Goal: Communication & Community: Answer question/provide support

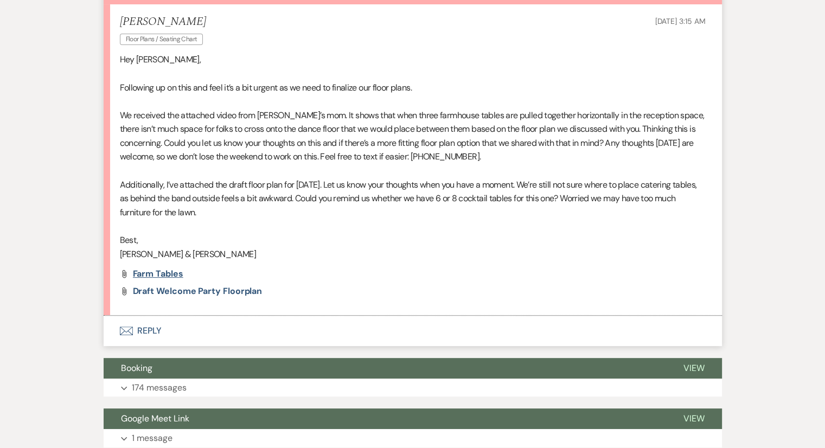
click at [168, 273] on span "Farm tables" at bounding box center [158, 273] width 50 height 11
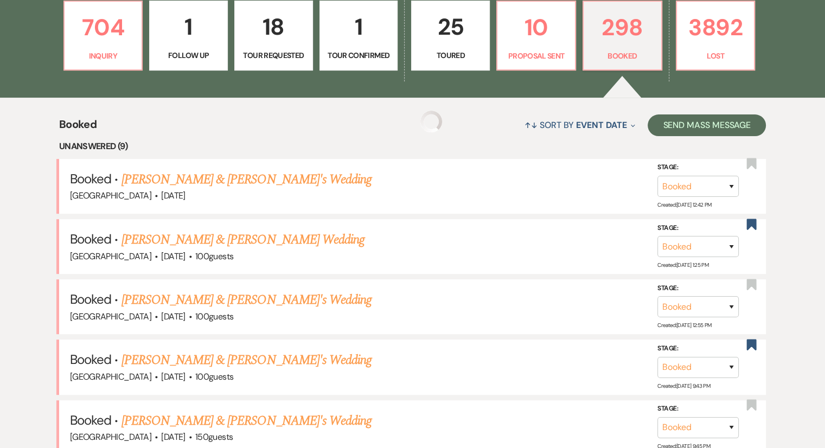
scroll to position [489, 0]
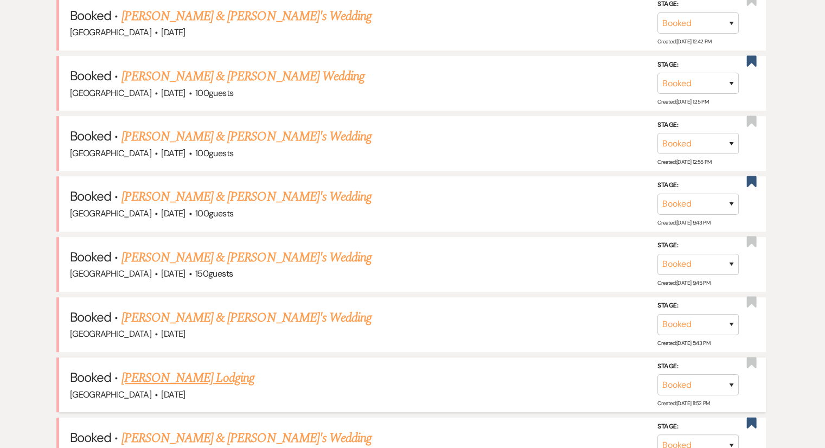
click at [224, 370] on link "[PERSON_NAME] Lodging" at bounding box center [187, 378] width 133 height 20
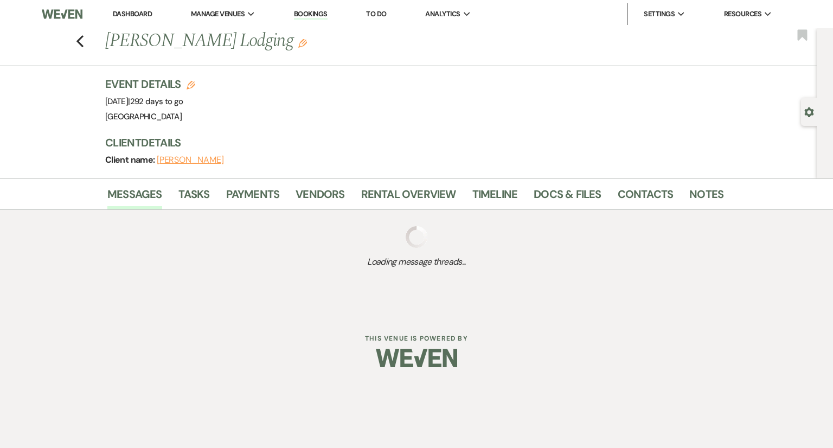
click at [317, 296] on div "Dashboard Manage Venues Expand [GEOGRAPHIC_DATA] Bookings To Do Analytics Expan…" at bounding box center [416, 156] width 833 height 313
click at [571, 289] on div "Dashboard Manage Venues Expand [GEOGRAPHIC_DATA] Bookings To Do Analytics Expan…" at bounding box center [416, 156] width 833 height 313
click at [133, 293] on div "Dashboard Manage Venues Expand [GEOGRAPHIC_DATA] Bookings To Do Analytics Expan…" at bounding box center [416, 156] width 833 height 313
click at [79, 47] on icon "Previous" at bounding box center [80, 41] width 8 height 13
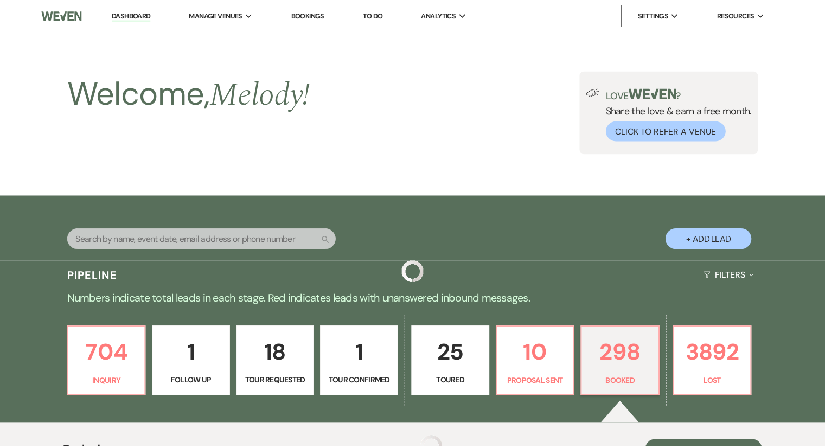
scroll to position [489, 0]
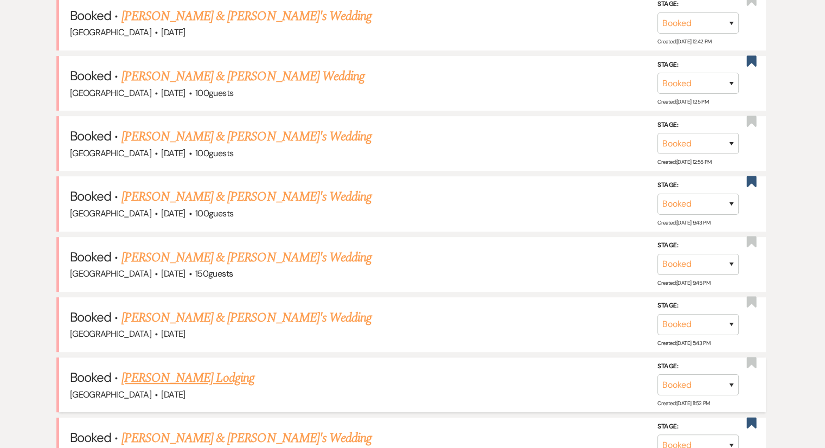
click at [183, 379] on link "[PERSON_NAME] Lodging" at bounding box center [187, 378] width 133 height 20
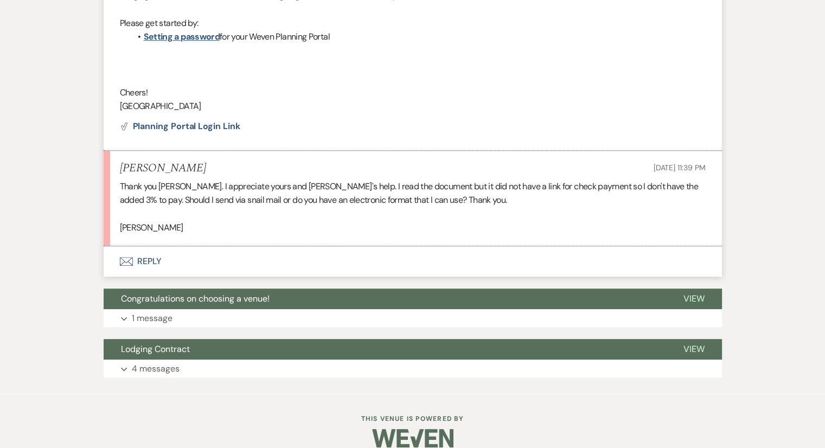
scroll to position [449, 0]
click at [158, 369] on p "4 messages" at bounding box center [156, 369] width 48 height 14
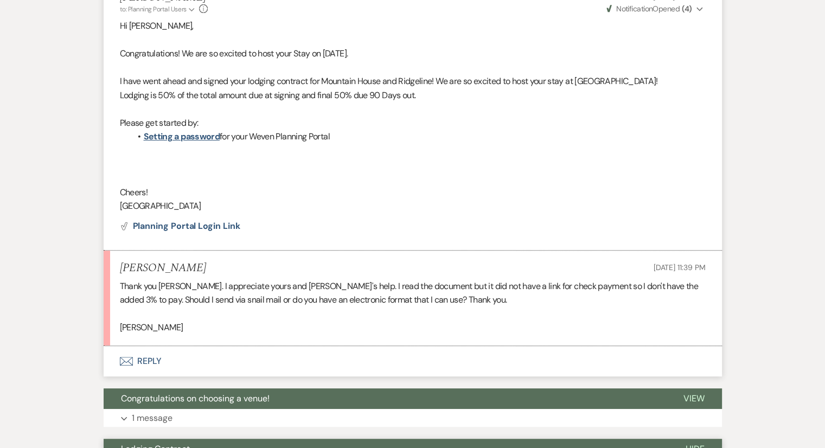
scroll to position [347, 0]
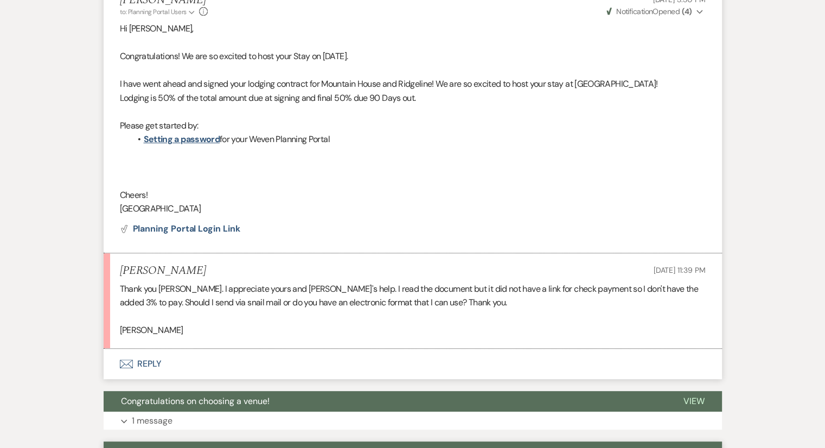
click at [510, 311] on p at bounding box center [413, 317] width 586 height 14
click at [464, 315] on p at bounding box center [413, 317] width 586 height 14
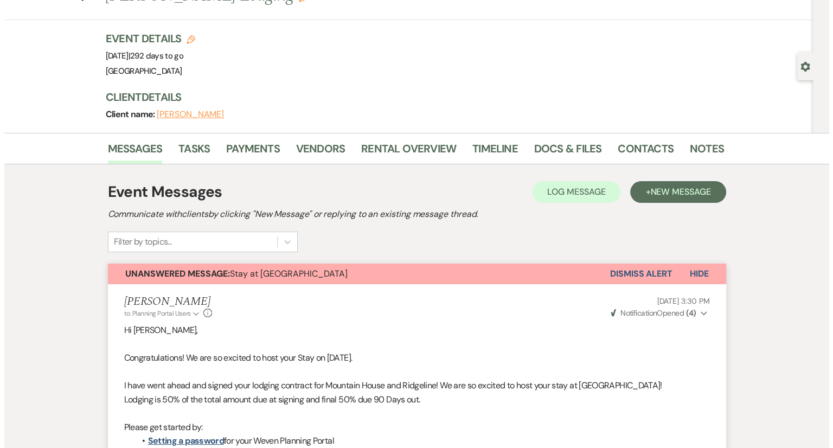
scroll to position [0, 0]
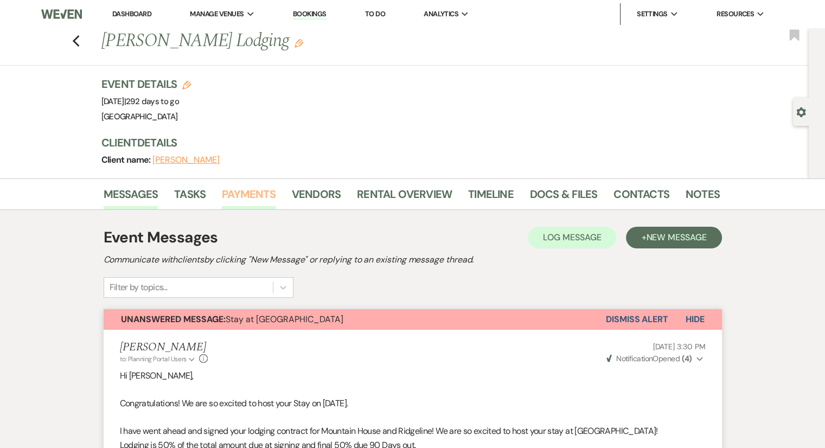
click at [264, 194] on link "Payments" at bounding box center [249, 197] width 54 height 24
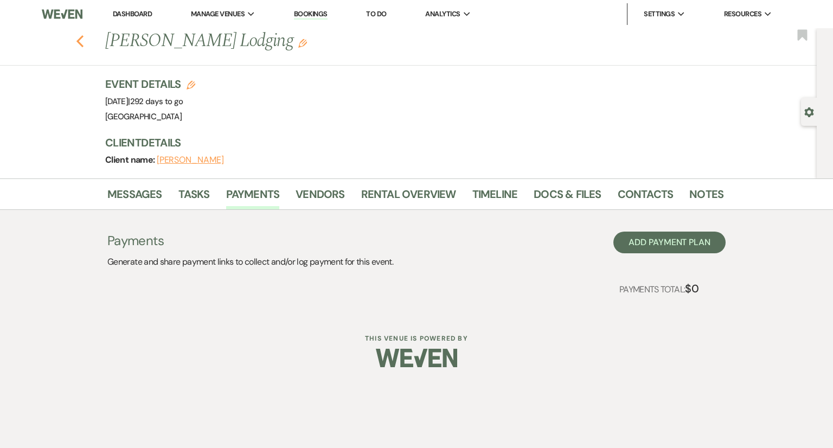
click at [79, 40] on use "button" at bounding box center [79, 41] width 7 height 12
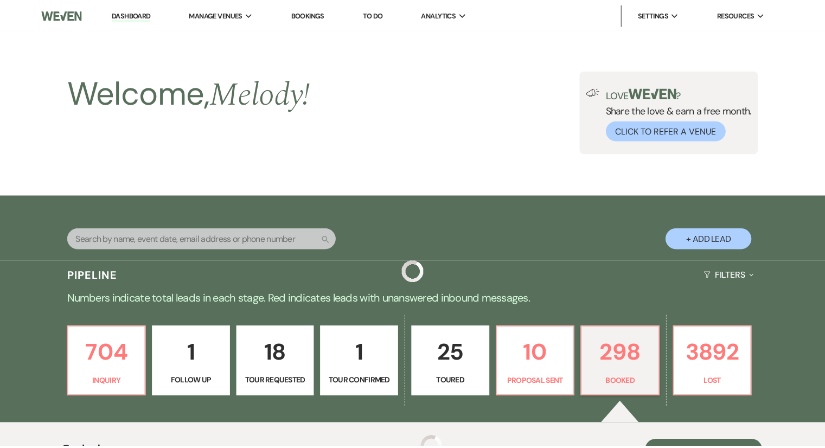
scroll to position [489, 0]
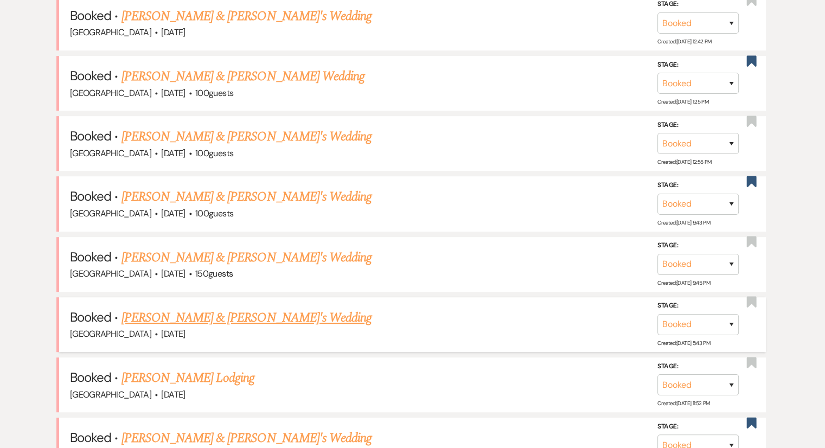
click at [172, 308] on link "[PERSON_NAME] & [PERSON_NAME]'s Wedding" at bounding box center [246, 318] width 251 height 20
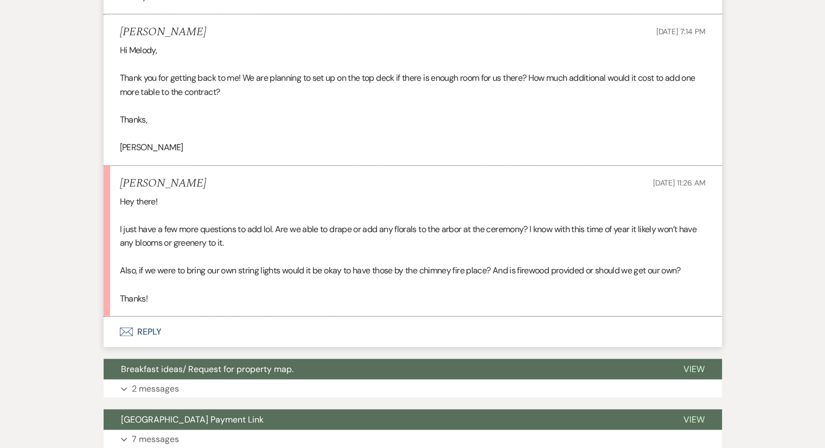
scroll to position [2450, 0]
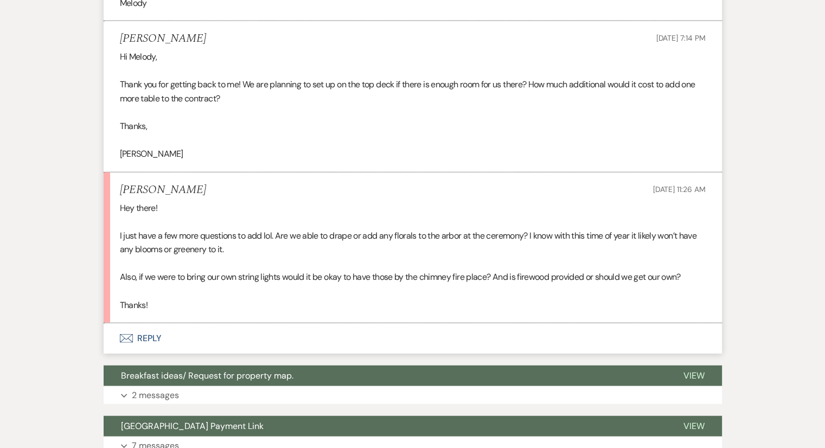
click at [141, 338] on button "Envelope Reply" at bounding box center [413, 338] width 618 height 30
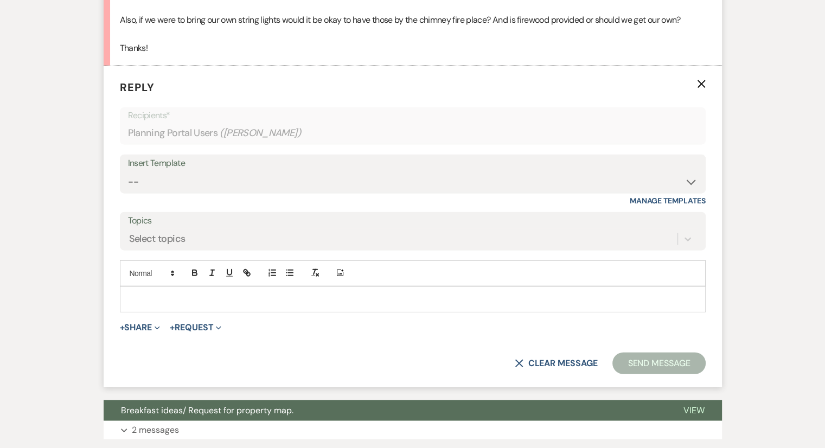
scroll to position [2707, 0]
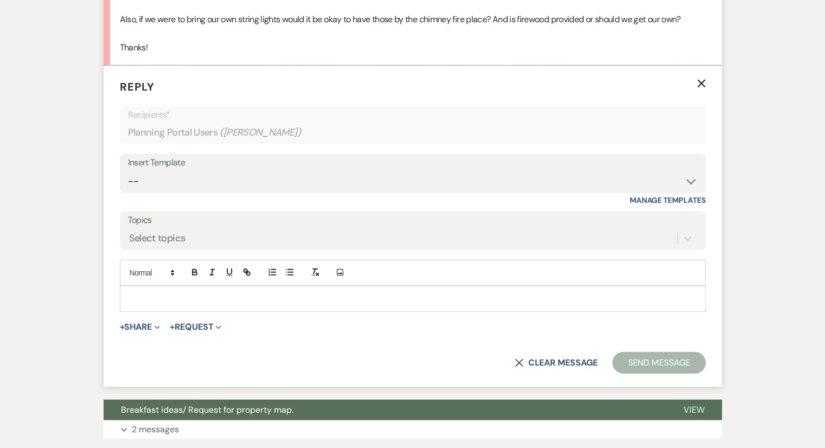
click at [141, 293] on p at bounding box center [413, 299] width 568 height 12
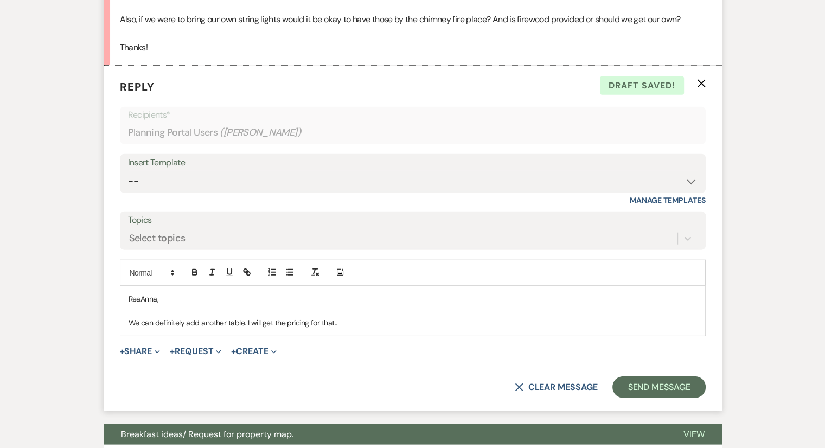
click at [360, 321] on p "We can definitely add another table. I will get the pricing for that.." at bounding box center [413, 323] width 568 height 12
click at [390, 323] on p "We can definitely add another table. I will get the pricing for that.. If you w…" at bounding box center [413, 323] width 568 height 12
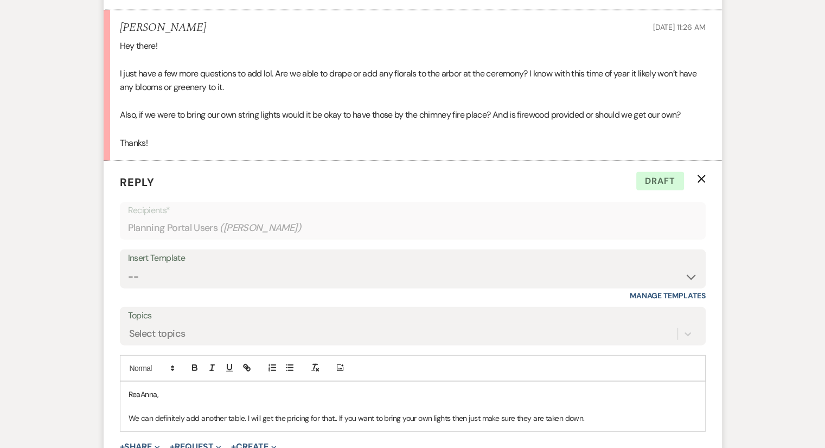
scroll to position [2717, 0]
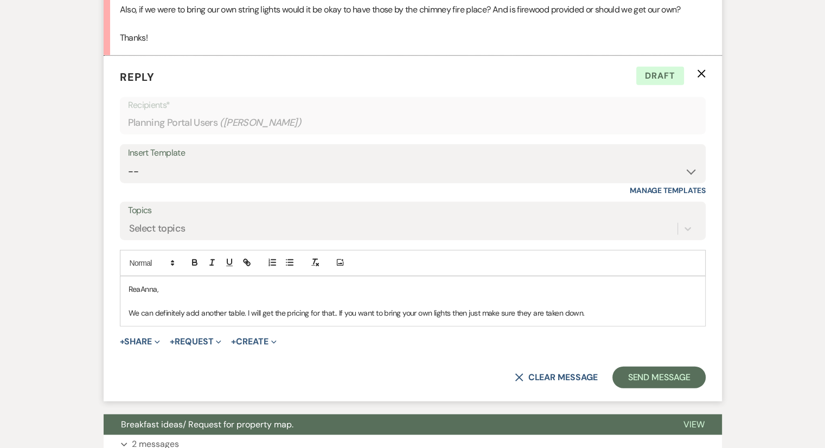
click at [607, 307] on p "We can definitely add another table. I will get the pricing for that.. If you w…" at bounding box center [413, 313] width 568 height 12
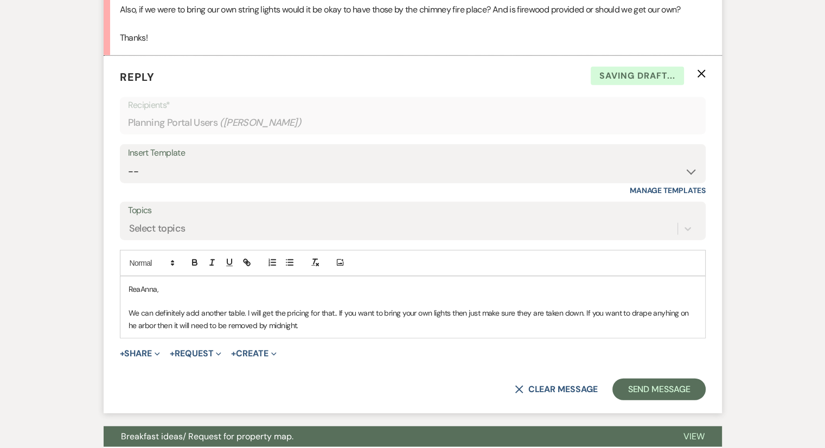
click at [667, 315] on p "We can definitely add another table. I will get the pricing for that.. If you w…" at bounding box center [413, 319] width 568 height 24
click at [127, 320] on div "[PERSON_NAME], We can definitely add another table. I will get the pricing for …" at bounding box center [412, 308] width 585 height 62
drag, startPoint x: 158, startPoint y: 322, endPoint x: 141, endPoint y: 323, distance: 16.9
click at [141, 323] on p "We can definitely add another table. I will get the pricing for that.. If you w…" at bounding box center [413, 319] width 568 height 24
click at [334, 326] on p "We can definitely add another table. I will get the pricing for that.. If you w…" at bounding box center [413, 319] width 568 height 24
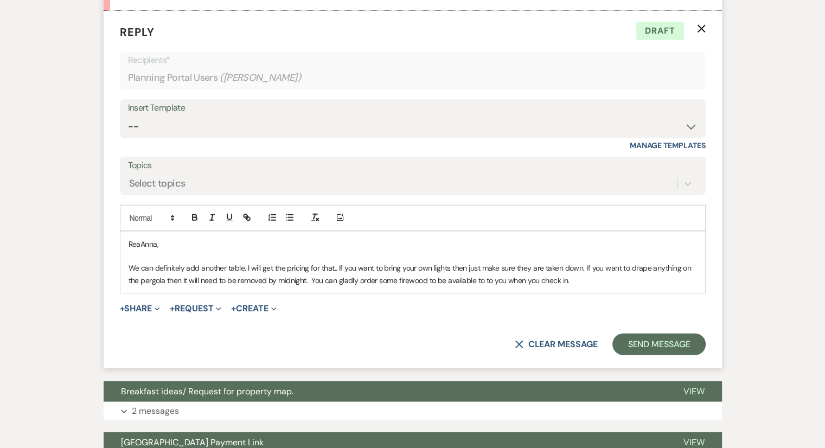
scroll to position [2776, 0]
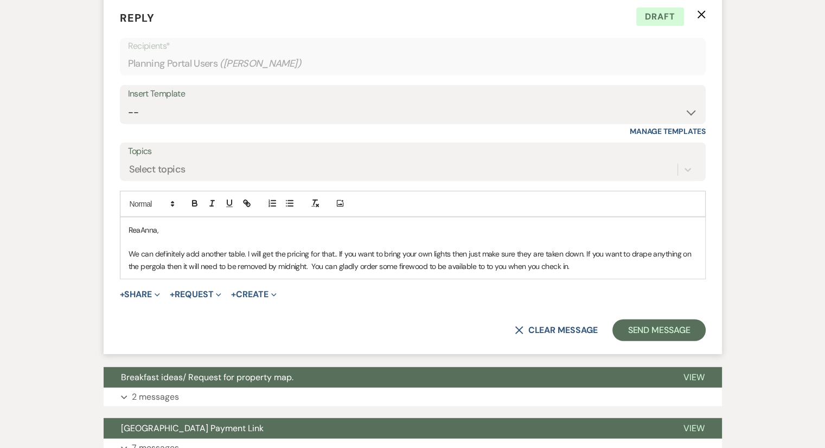
drag, startPoint x: 584, startPoint y: 263, endPoint x: 505, endPoint y: 264, distance: 78.6
click at [505, 264] on p "We can definitely add another table. I will get the pricing for that.. If you w…" at bounding box center [413, 260] width 568 height 24
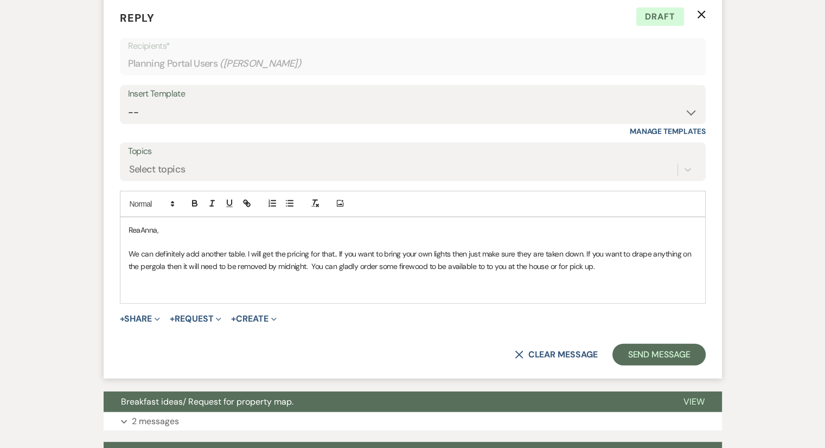
click at [429, 264] on p "We can definitely add another table. I will get the pricing for that.. If you w…" at bounding box center [413, 260] width 568 height 24
click at [427, 262] on p "We can definitely add another table. I will get the pricing for that.. If you w…" at bounding box center [413, 260] width 568 height 24
click at [544, 262] on p "We can definitely add another table. I will get the pricing for that.. If you w…" at bounding box center [413, 260] width 568 height 24
click at [659, 267] on p "We can definitely add another table. I will get the pricing for that.. If you w…" at bounding box center [413, 260] width 568 height 24
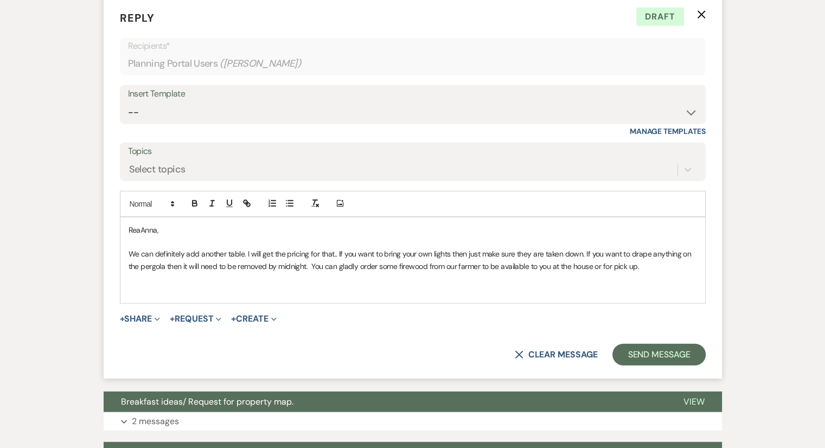
drag, startPoint x: 658, startPoint y: 267, endPoint x: 127, endPoint y: 252, distance: 530.6
click at [127, 252] on div "[PERSON_NAME], We can definitely add another table. I will get the pricing for …" at bounding box center [412, 260] width 585 height 86
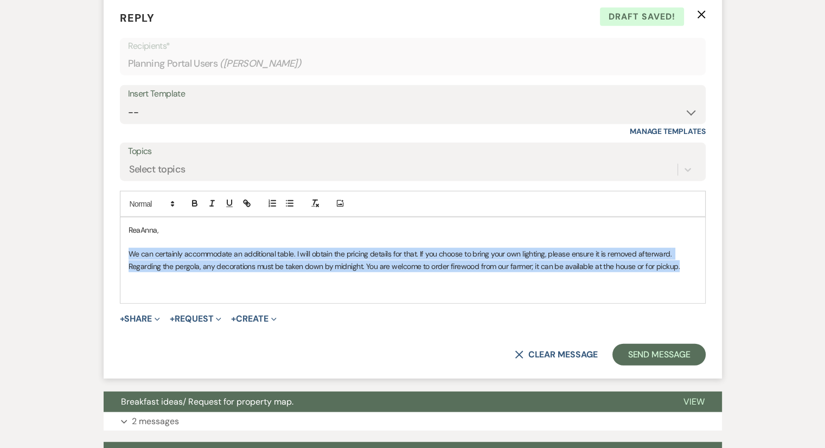
drag, startPoint x: 677, startPoint y: 267, endPoint x: 129, endPoint y: 254, distance: 549.0
click at [129, 254] on p "We can certainly accommodate an additional table. I will obtain the pricing det…" at bounding box center [413, 260] width 568 height 24
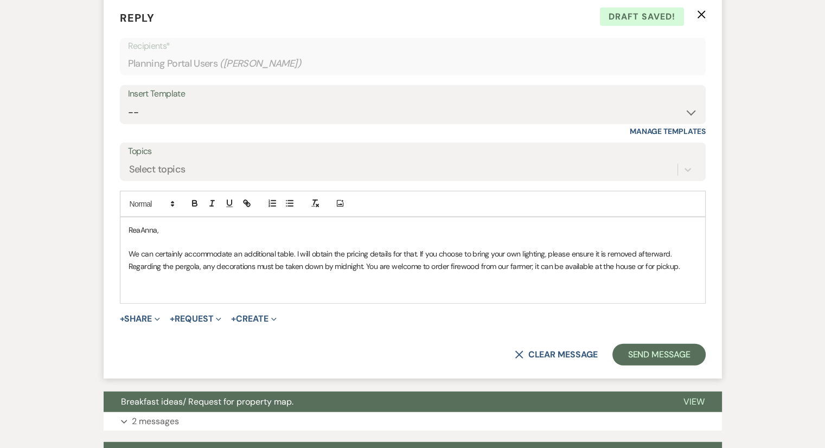
click at [139, 252] on p "We can certainly accommodate an additional table. I will obtain the pricing det…" at bounding box center [413, 260] width 568 height 24
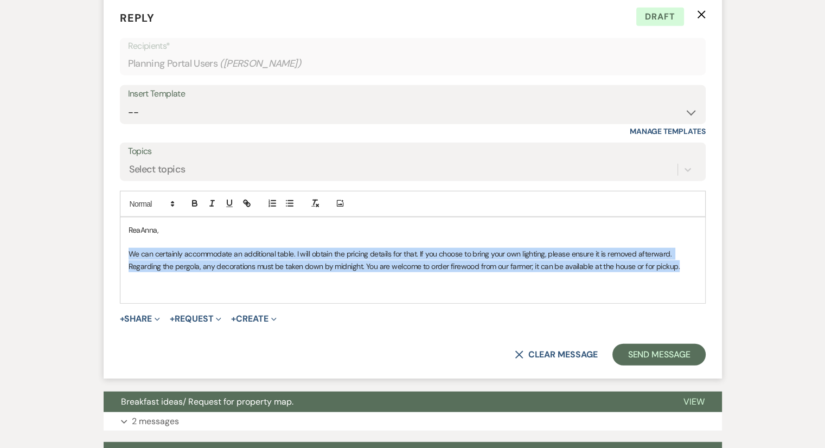
drag, startPoint x: 121, startPoint y: 248, endPoint x: 676, endPoint y: 258, distance: 554.9
click at [676, 258] on div "[PERSON_NAME], We can certainly accommodate an additional table. I will obtain …" at bounding box center [412, 260] width 585 height 86
click at [647, 266] on p "We can certainly accommodate an additional table. I will obtain the pricing det…" at bounding box center [413, 260] width 568 height 24
drag, startPoint x: 685, startPoint y: 263, endPoint x: 128, endPoint y: 252, distance: 557.6
click at [129, 252] on p "We can certainly accommodate an additional table. I will obtain the pricing det…" at bounding box center [413, 260] width 568 height 24
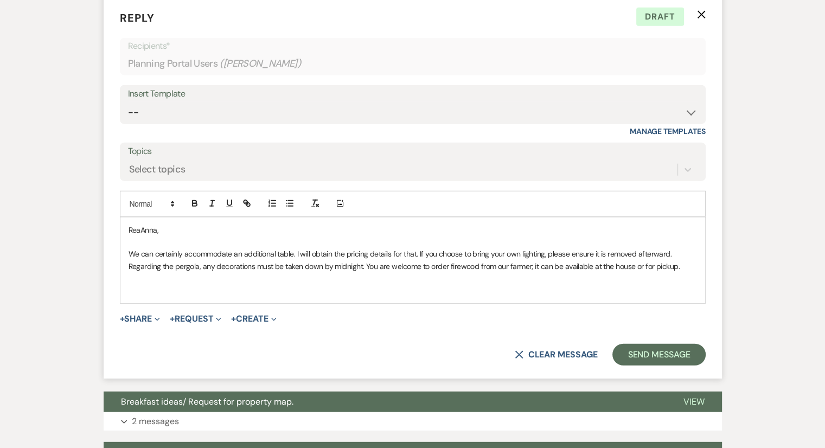
click at [204, 265] on p "We can certainly accommodate an additional table. I will obtain the pricing det…" at bounding box center [413, 260] width 568 height 24
click at [202, 264] on p "We can certainly accommodate an additional table. I will obtain the pricing det…" at bounding box center [413, 260] width 568 height 24
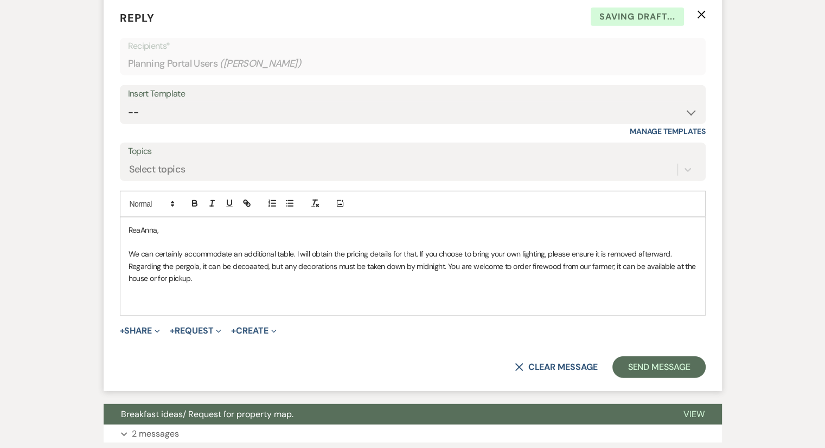
click at [241, 259] on p "We can certainly accommodate an additional table. I will obtain the pricing det…" at bounding box center [413, 266] width 568 height 36
click at [208, 285] on p at bounding box center [413, 291] width 568 height 12
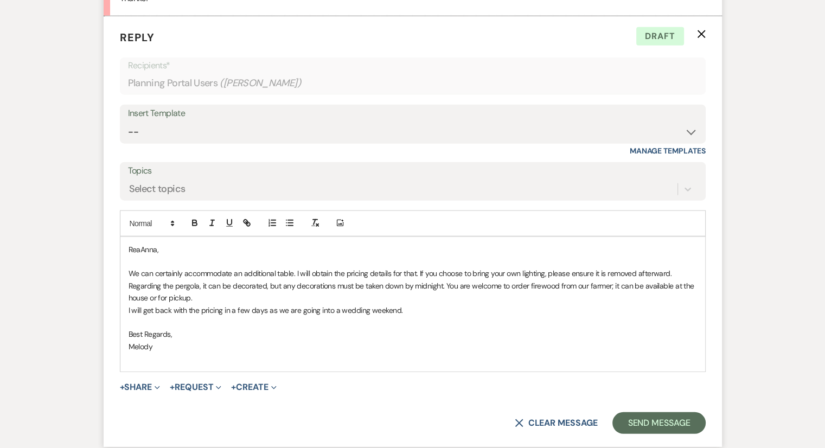
scroll to position [2760, 0]
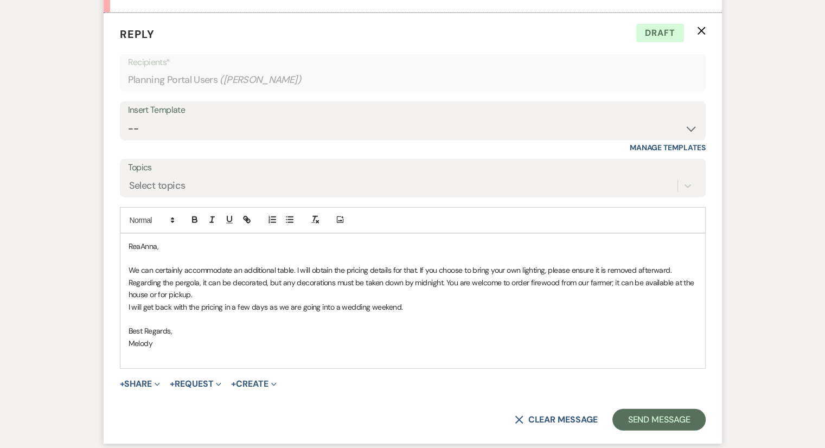
click at [209, 292] on p "We can certainly accommodate an additional table. I will obtain the pricing det…" at bounding box center [413, 282] width 568 height 36
click at [419, 268] on p "We can certainly accommodate an additional table. I will obtain the pricing det…" at bounding box center [413, 282] width 568 height 36
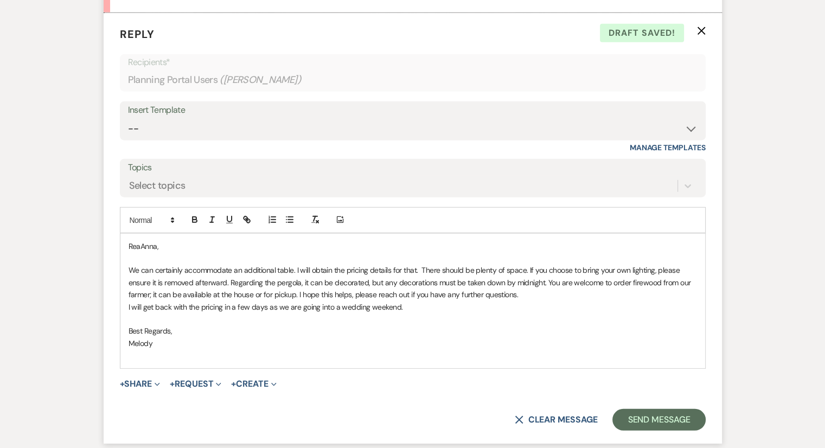
click at [347, 292] on p "We can certainly accommodate an additional table. I will obtain the pricing det…" at bounding box center [413, 282] width 568 height 36
click at [522, 267] on p "We can certainly accommodate an additional table. I will obtain the pricing det…" at bounding box center [413, 282] width 568 height 36
click at [173, 279] on p "We can certainly accommodate an additional table. I will obtain the pricing det…" at bounding box center [413, 282] width 568 height 36
click at [264, 282] on p "We can certainly accommodate an additional table. I will obtain the pricing det…" at bounding box center [413, 282] width 568 height 36
click at [299, 330] on p "Best Regards," at bounding box center [413, 331] width 568 height 12
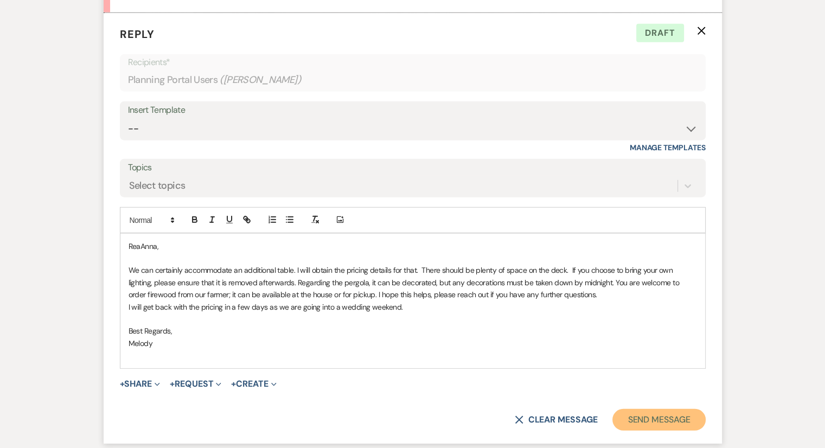
click at [672, 418] on button "Send Message" at bounding box center [658, 420] width 93 height 22
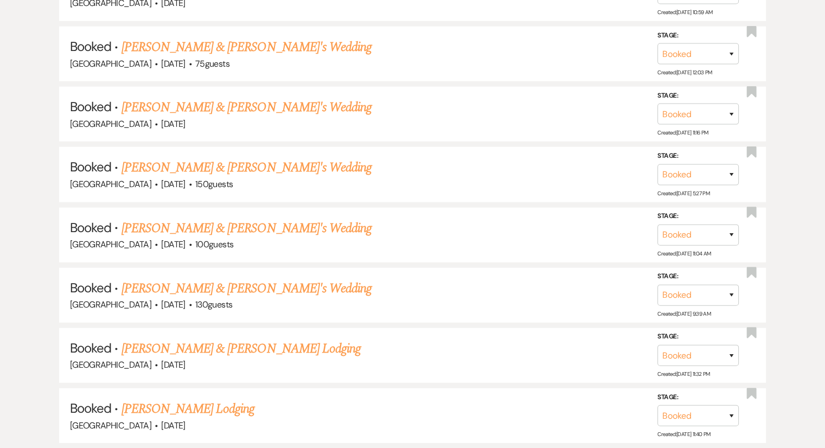
scroll to position [489, 0]
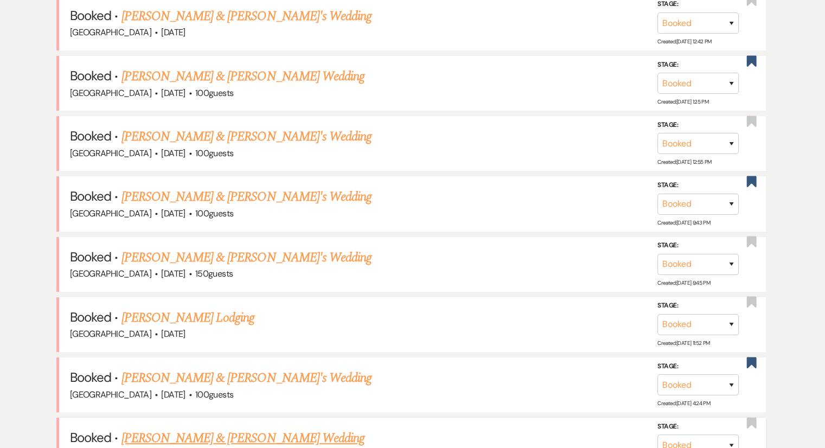
click at [215, 433] on link "[PERSON_NAME] & [PERSON_NAME] Wedding" at bounding box center [242, 438] width 243 height 20
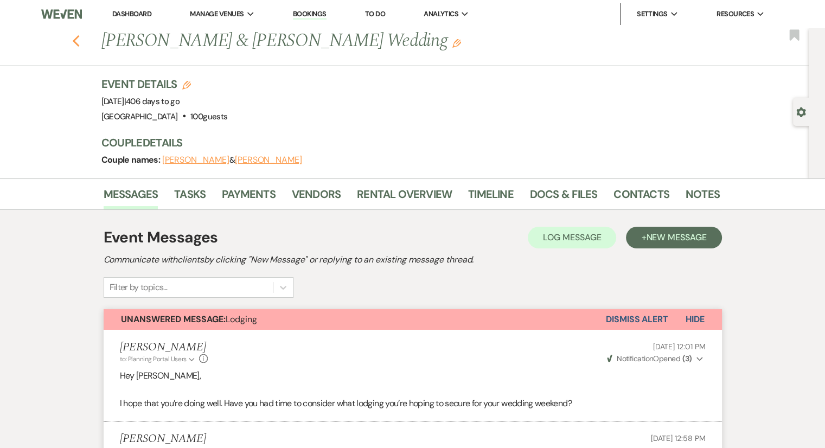
click at [76, 46] on icon "Previous" at bounding box center [76, 41] width 8 height 13
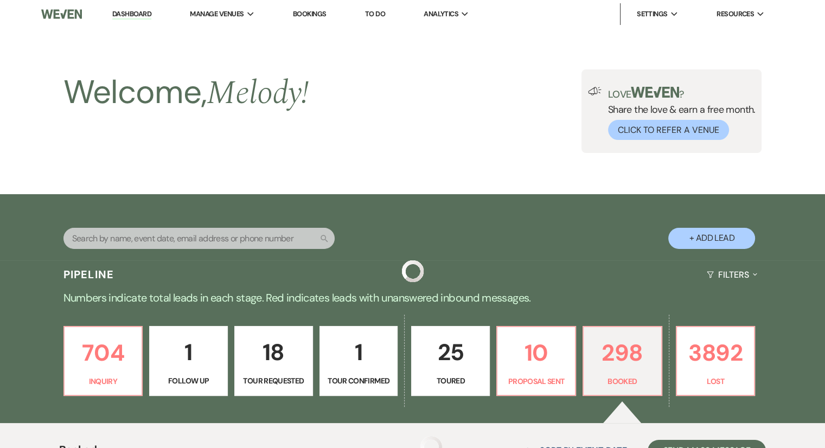
scroll to position [489, 0]
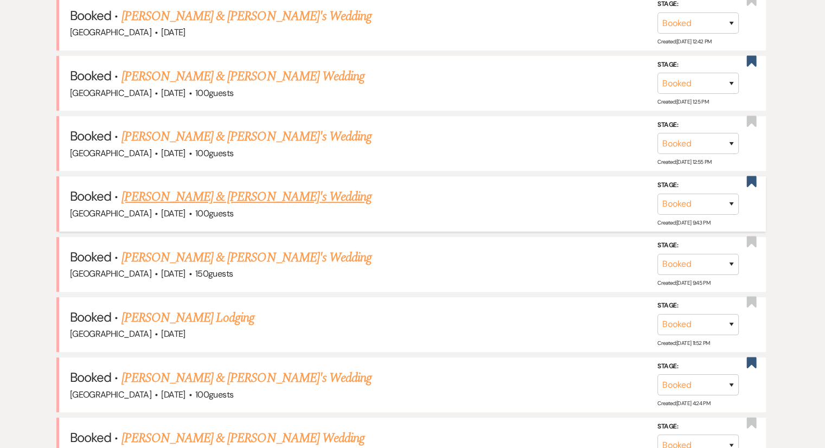
click at [187, 202] on link "[PERSON_NAME] & [PERSON_NAME]'s Wedding" at bounding box center [246, 197] width 251 height 20
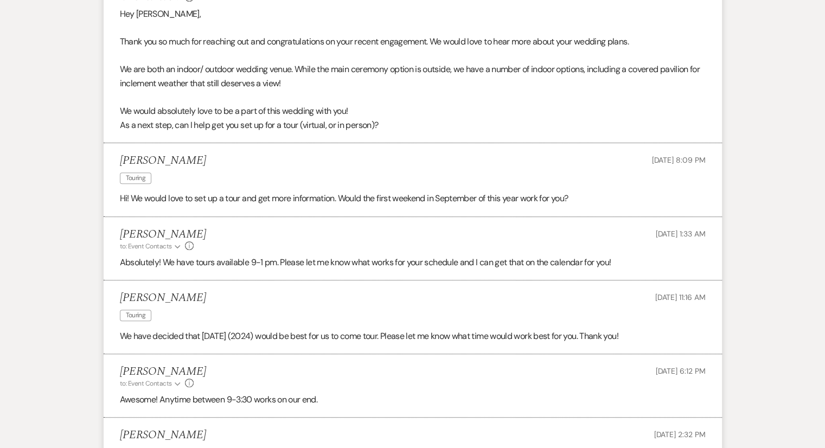
scroll to position [489, 0]
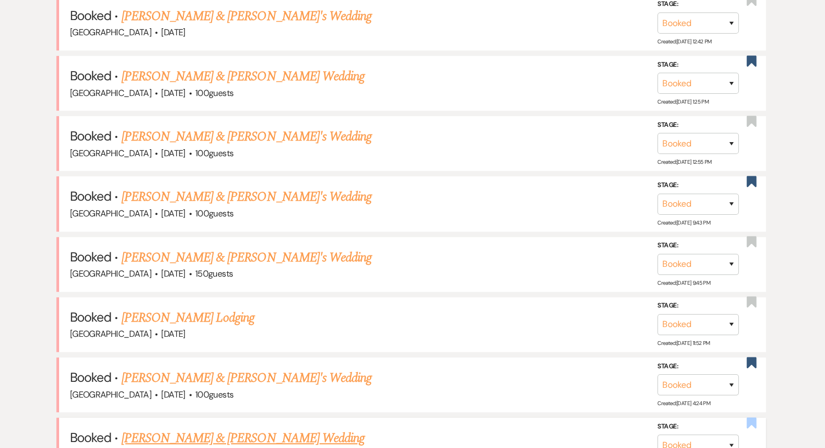
click at [752, 420] on use "button" at bounding box center [752, 422] width 10 height 11
click at [202, 200] on link "[PERSON_NAME] & [PERSON_NAME]'s Wedding" at bounding box center [246, 197] width 251 height 20
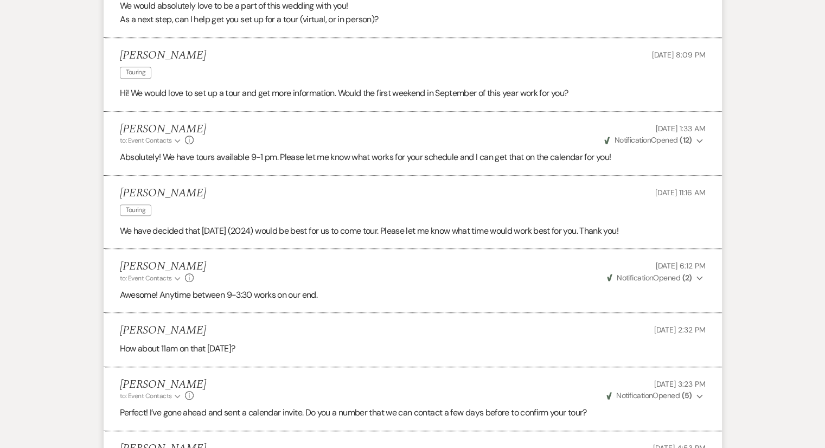
click at [202, 200] on li "[PERSON_NAME] Touring [DATE] 11:16 AM We have decided that [DATE] (2024) would …" at bounding box center [413, 213] width 618 height 74
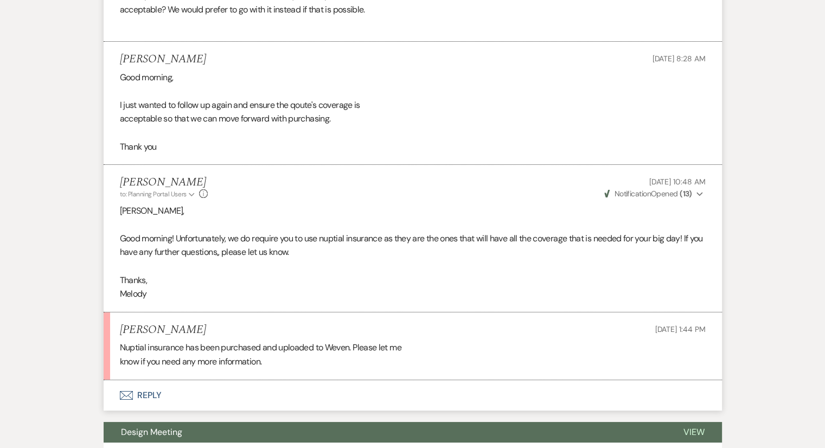
scroll to position [8142, 0]
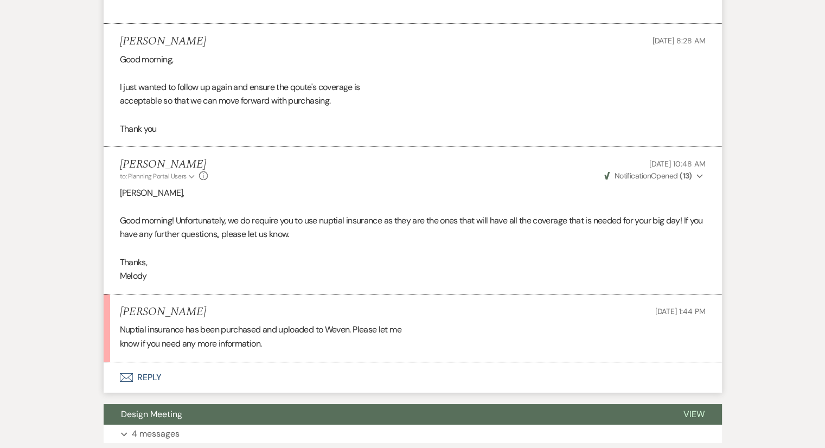
click at [145, 371] on button "Envelope Reply" at bounding box center [413, 377] width 618 height 30
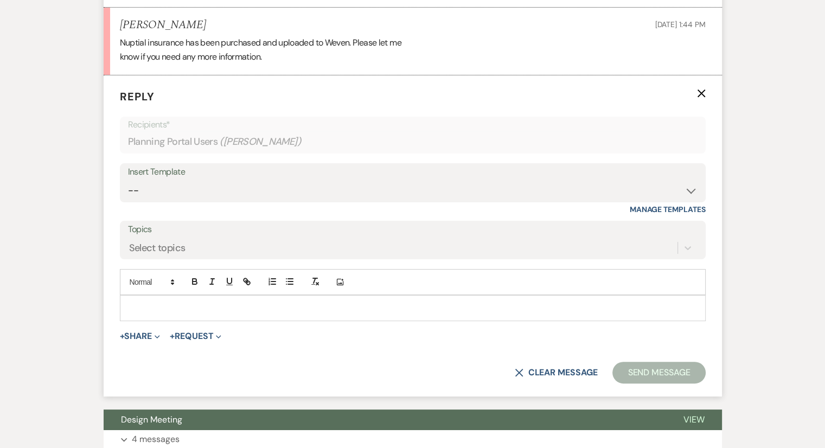
scroll to position [8433, 0]
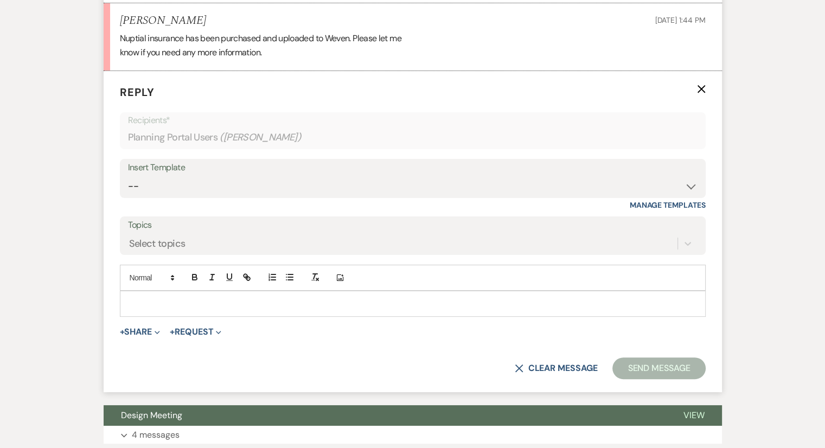
click at [145, 298] on p at bounding box center [413, 304] width 568 height 12
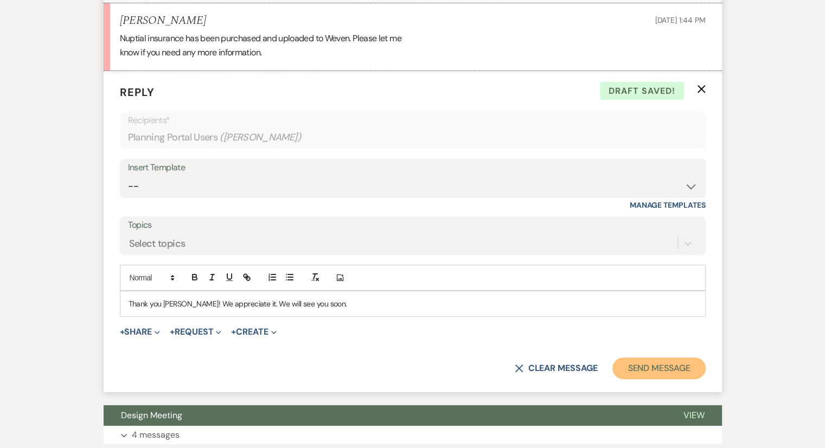
click at [667, 364] on button "Send Message" at bounding box center [658, 368] width 93 height 22
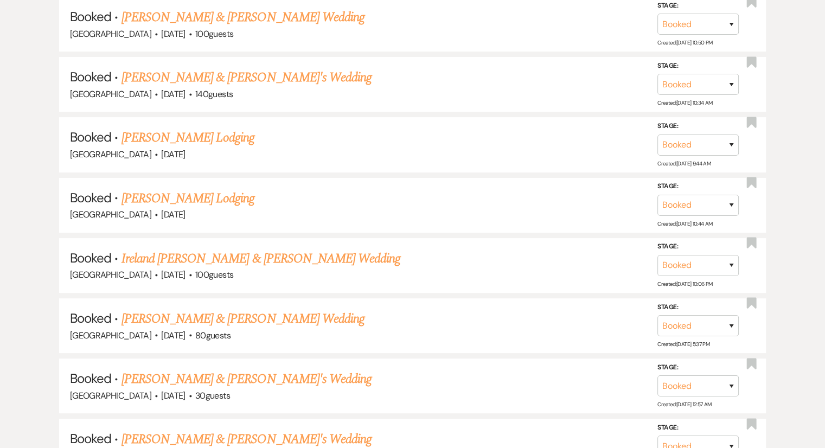
scroll to position [489, 0]
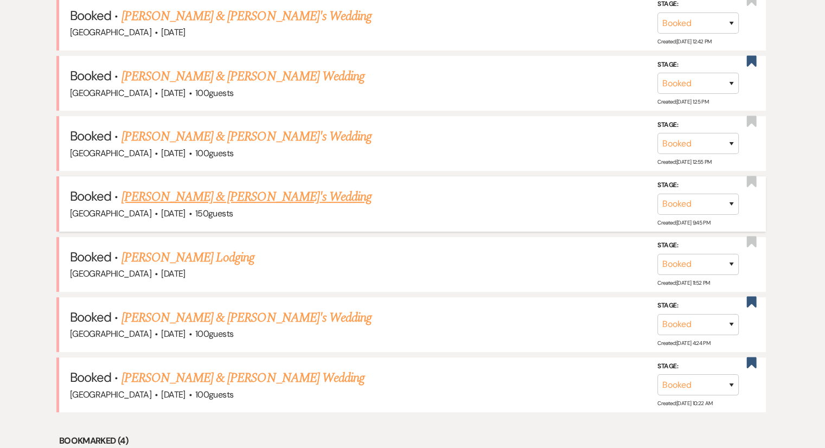
click at [192, 194] on link "[PERSON_NAME] & [PERSON_NAME]'s Wedding" at bounding box center [246, 197] width 251 height 20
click at [215, 133] on link "[PERSON_NAME] & [PERSON_NAME]'s Wedding" at bounding box center [246, 137] width 251 height 20
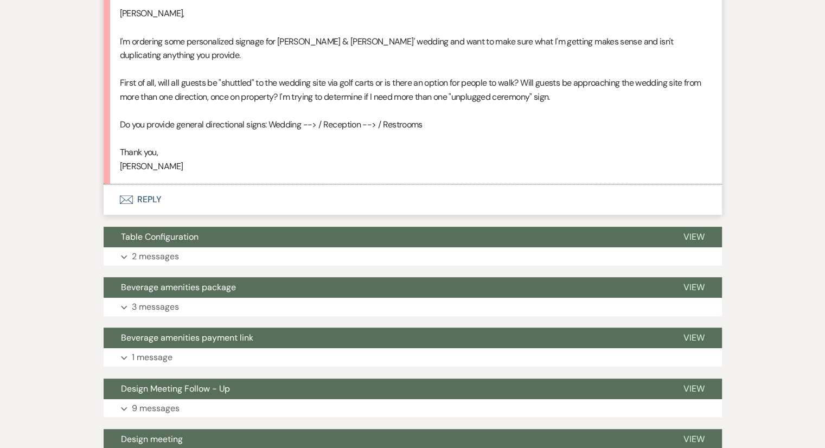
scroll to position [403, 0]
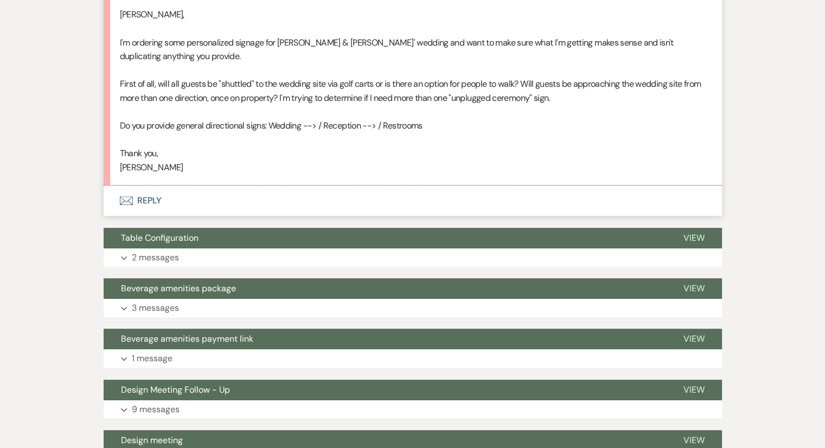
click at [223, 157] on p "Thank you," at bounding box center [413, 153] width 586 height 14
click at [192, 164] on p "[PERSON_NAME]" at bounding box center [413, 168] width 586 height 14
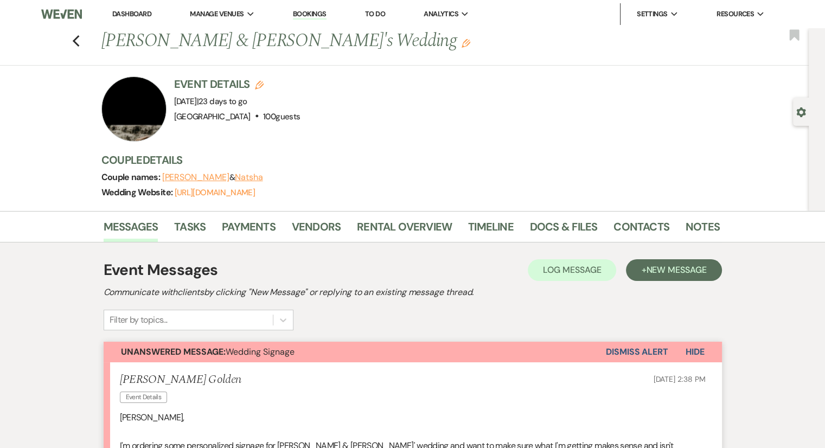
click at [140, 11] on link "Dashboard" at bounding box center [131, 13] width 39 height 9
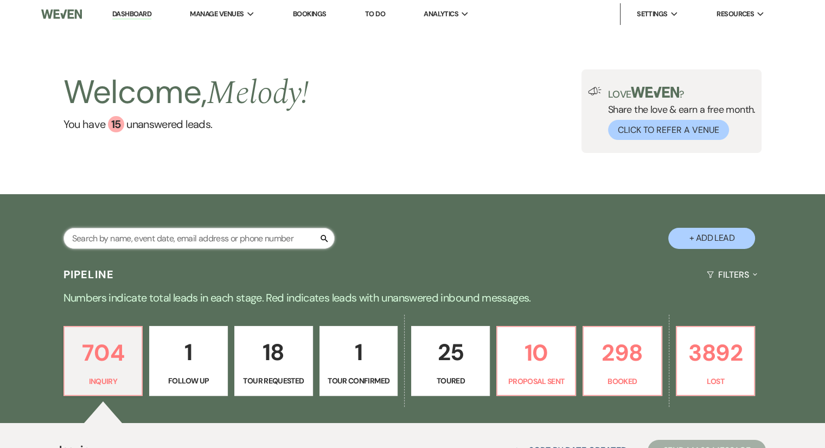
click at [139, 239] on input "text" at bounding box center [198, 238] width 271 height 21
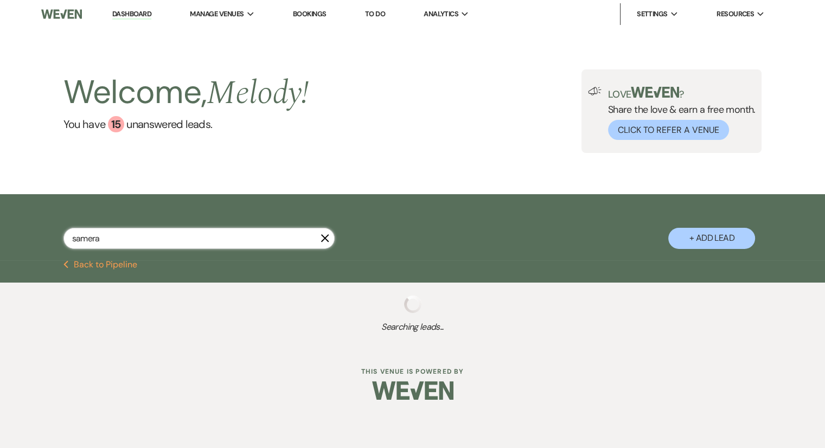
type input "samera"
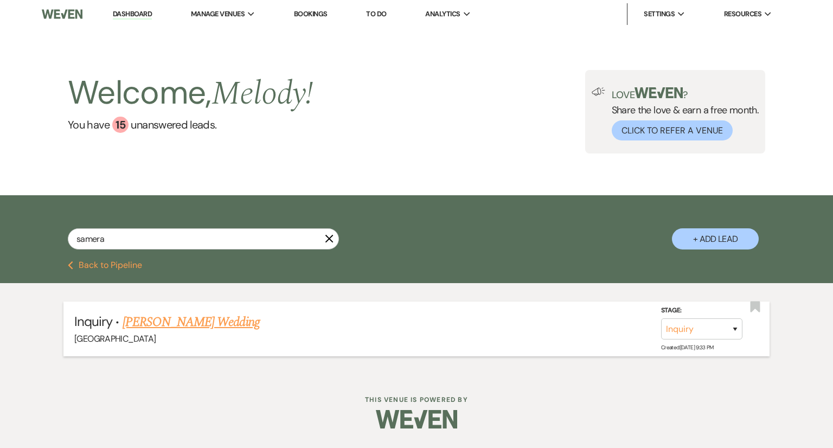
click at [178, 328] on link "[PERSON_NAME] Wedding" at bounding box center [191, 322] width 137 height 20
select select "12"
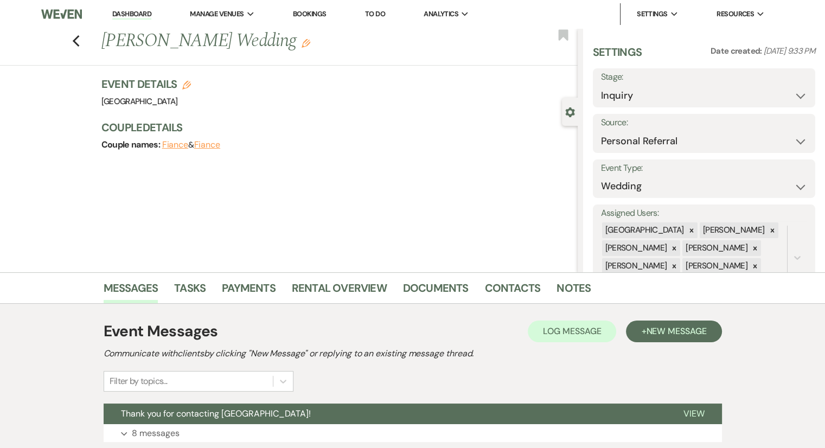
scroll to position [80, 0]
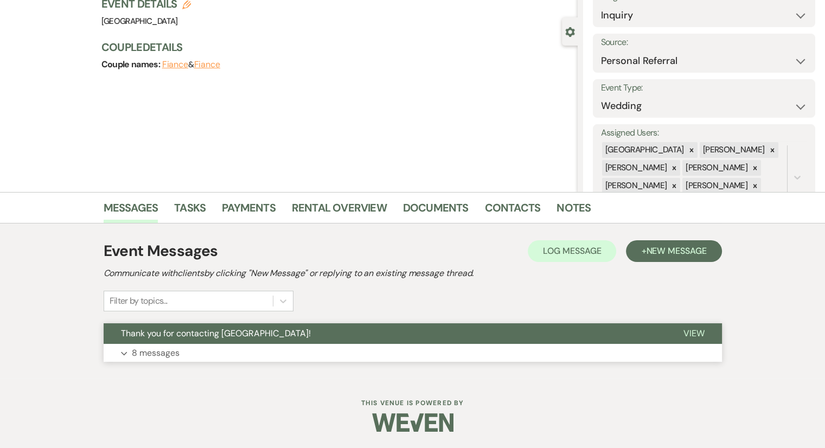
click at [157, 355] on p "8 messages" at bounding box center [156, 353] width 48 height 14
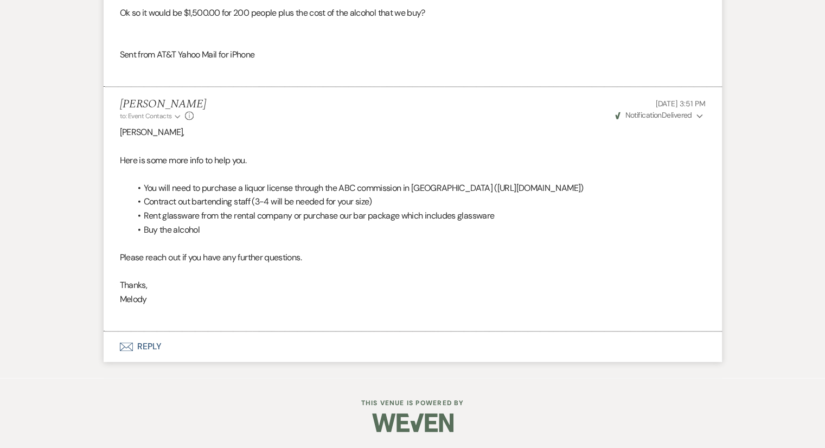
scroll to position [1482, 0]
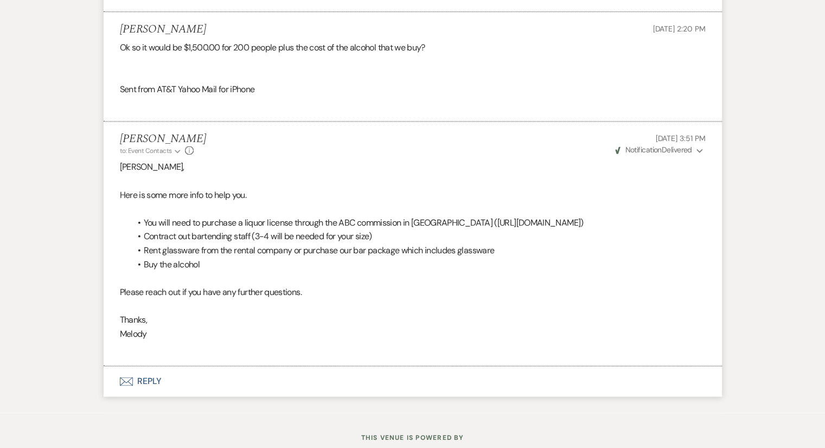
click at [148, 396] on button "Envelope Reply" at bounding box center [413, 381] width 618 height 30
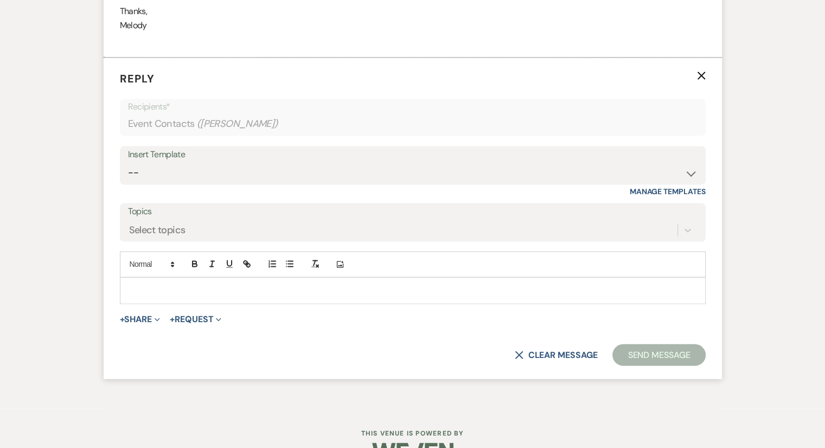
scroll to position [1797, 0]
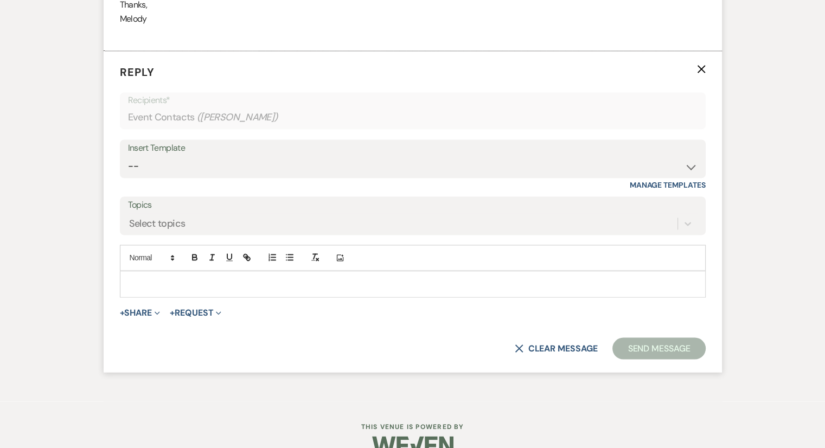
click at [137, 290] on p at bounding box center [413, 284] width 568 height 12
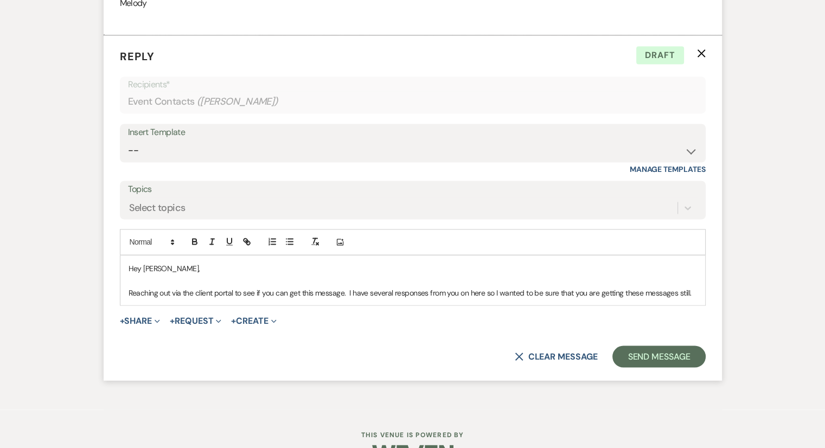
scroll to position [1819, 0]
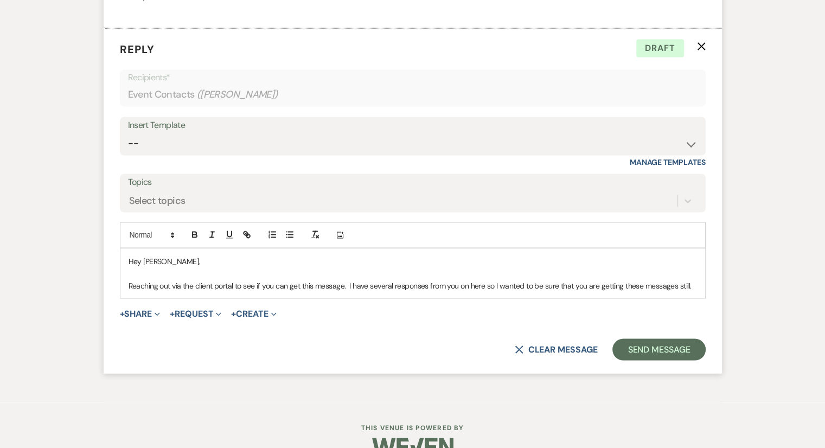
click at [289, 291] on p "Reaching out via the client portal to see if you can get this message. I have s…" at bounding box center [413, 285] width 568 height 12
click at [470, 291] on p "Reaching out via the client portal to see if you get this message. I have sever…" at bounding box center [413, 285] width 568 height 12
click at [696, 291] on p "Reaching out via the client portal to see if you get this message. I have sever…" at bounding box center [413, 285] width 568 height 12
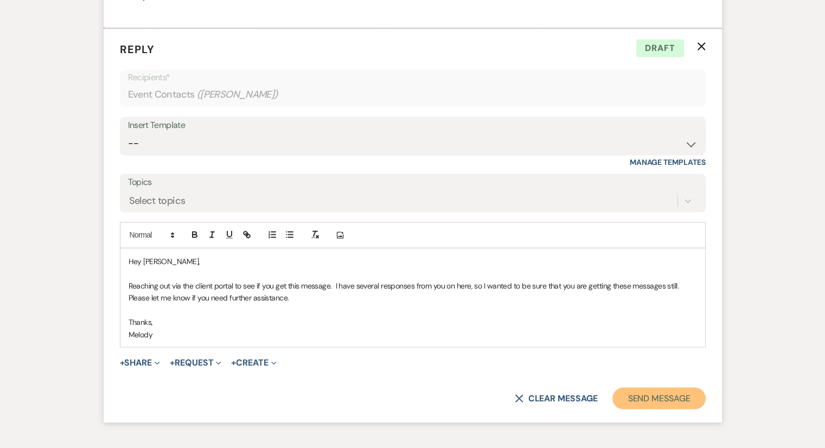
drag, startPoint x: 656, startPoint y: 415, endPoint x: 640, endPoint y: 413, distance: 16.4
click at [640, 409] on button "Send Message" at bounding box center [658, 398] width 93 height 22
